Goal: Find specific page/section: Find specific page/section

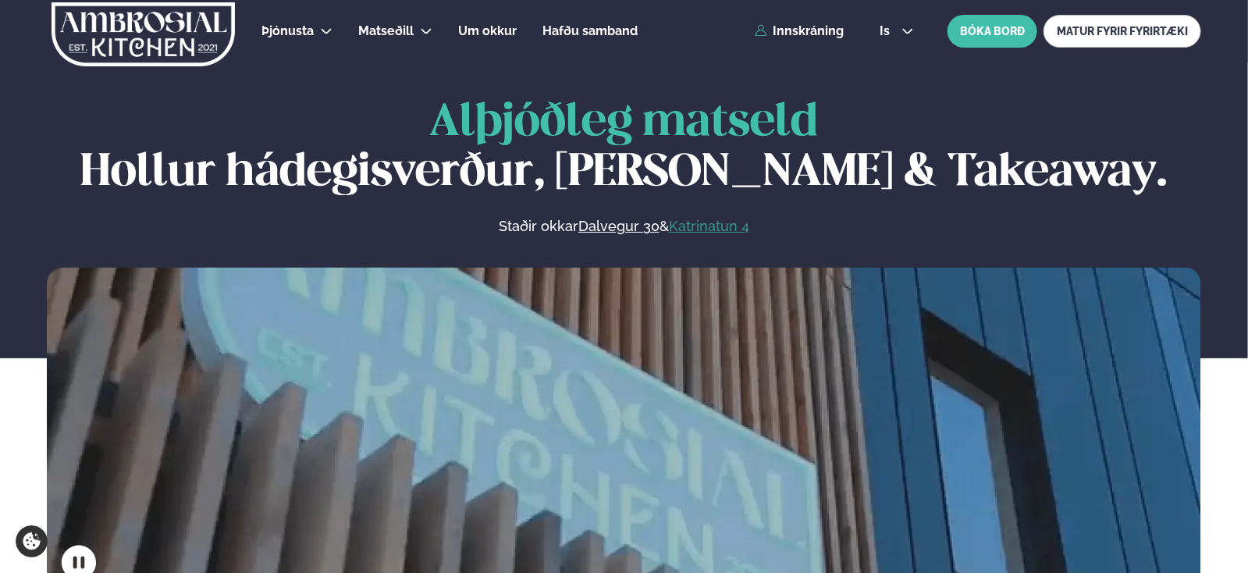
click at [713, 224] on link "Katrinatun 4" at bounding box center [709, 226] width 80 height 19
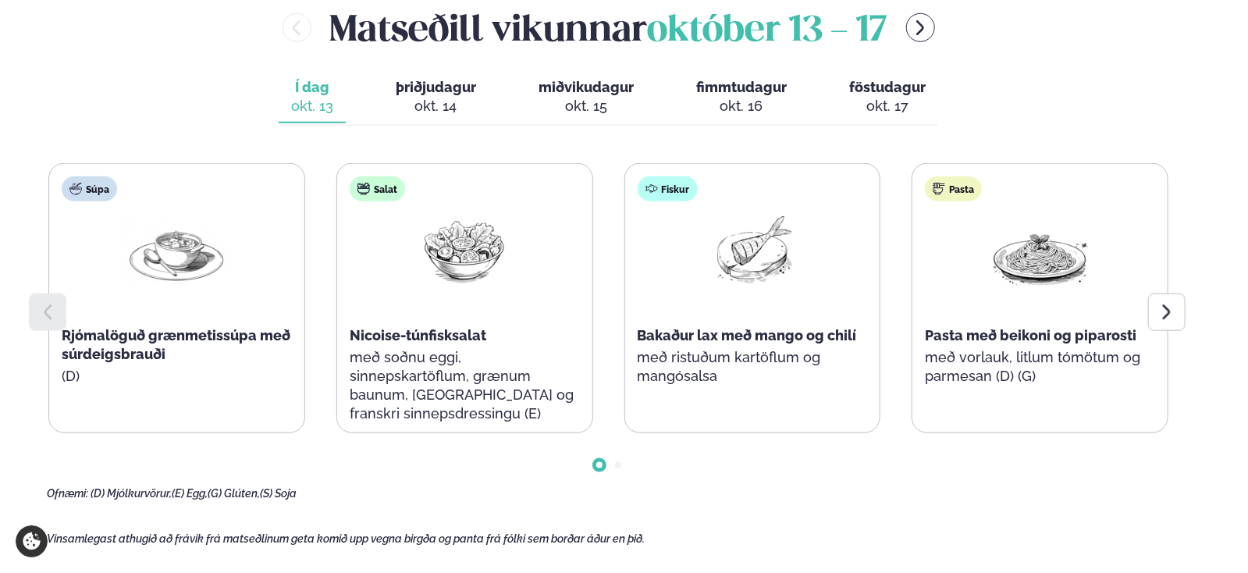
scroll to position [702, 0]
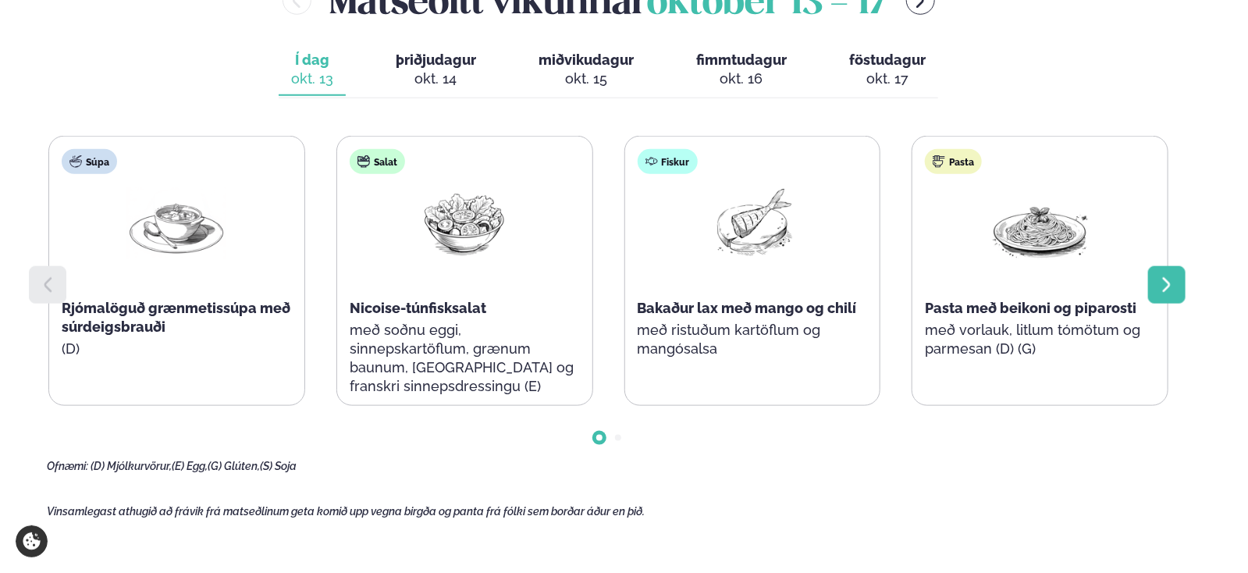
click at [1171, 277] on icon at bounding box center [1167, 285] width 19 height 19
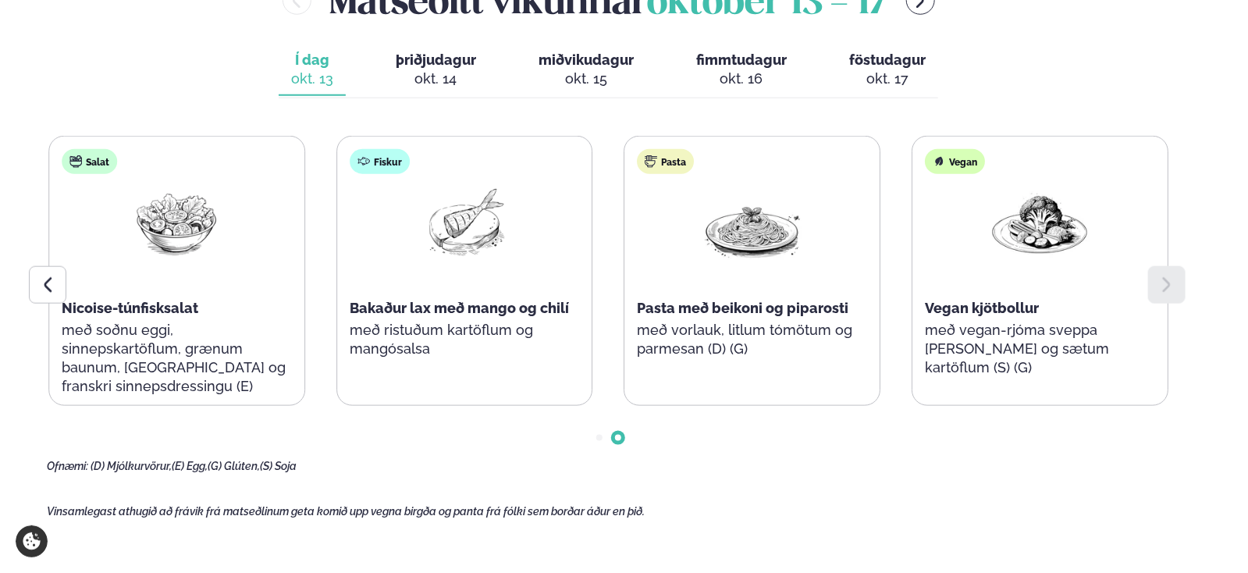
click at [582, 66] on span "miðvikudagur" at bounding box center [586, 60] width 95 height 16
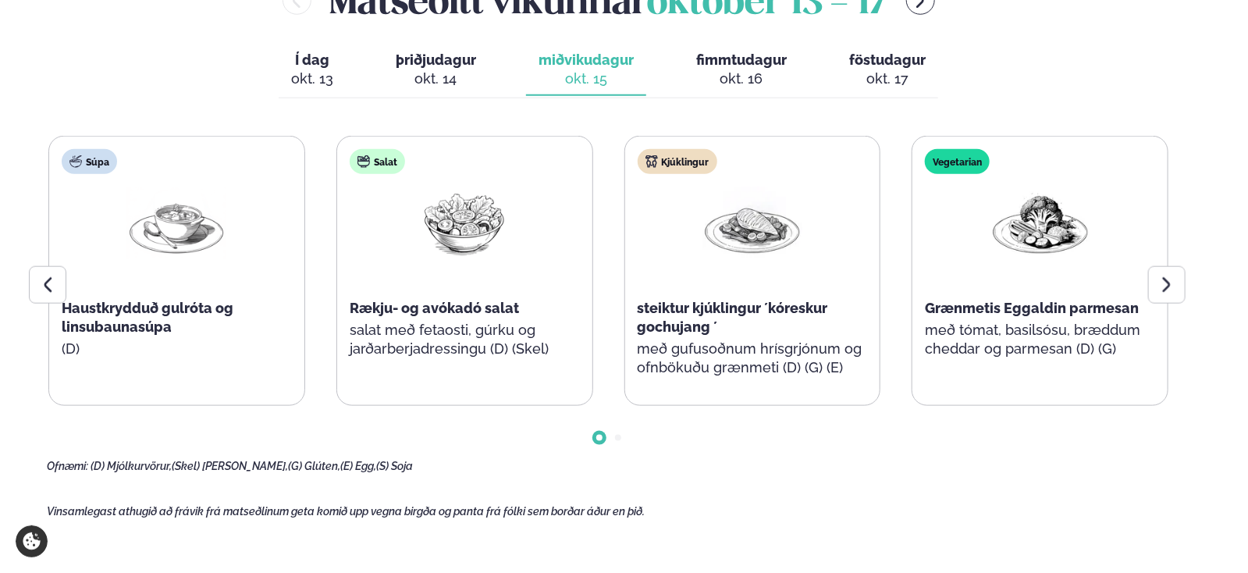
click at [743, 69] on div "okt. 16" at bounding box center [741, 78] width 91 height 19
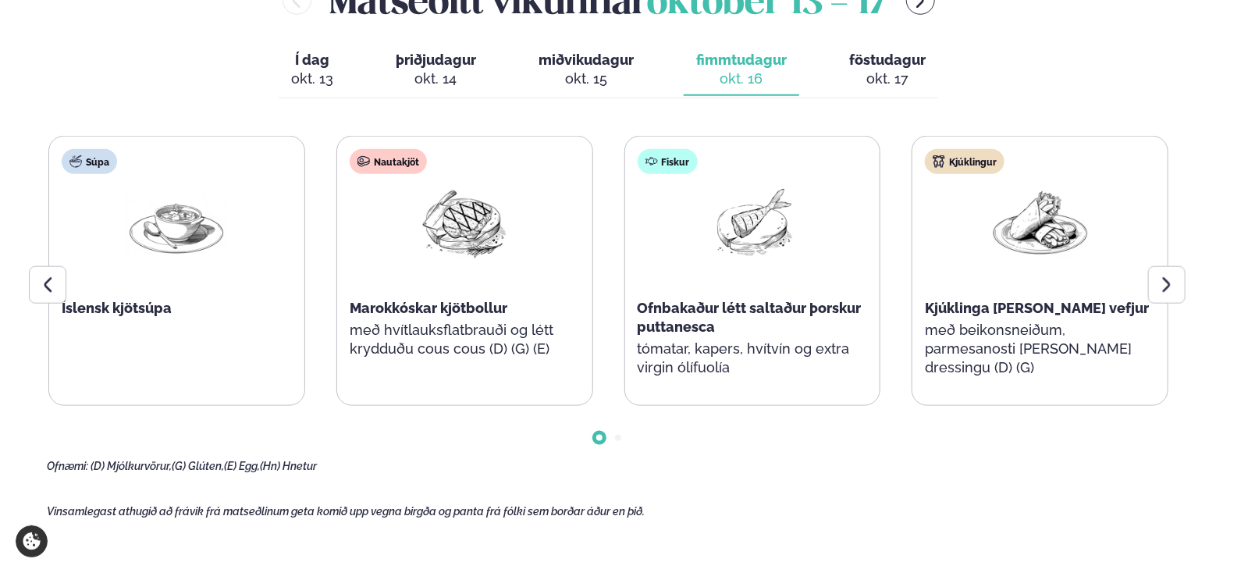
click at [871, 58] on span "föstudagur" at bounding box center [887, 60] width 76 height 16
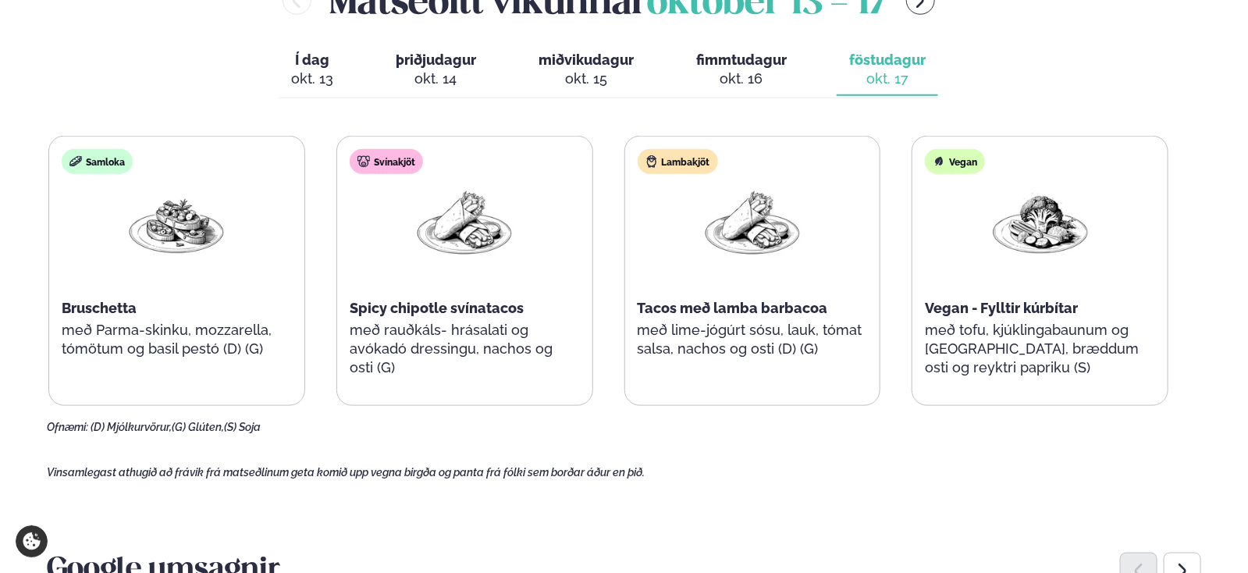
click at [304, 70] on div "okt. 13" at bounding box center [312, 78] width 42 height 19
